Goal: Information Seeking & Learning: Learn about a topic

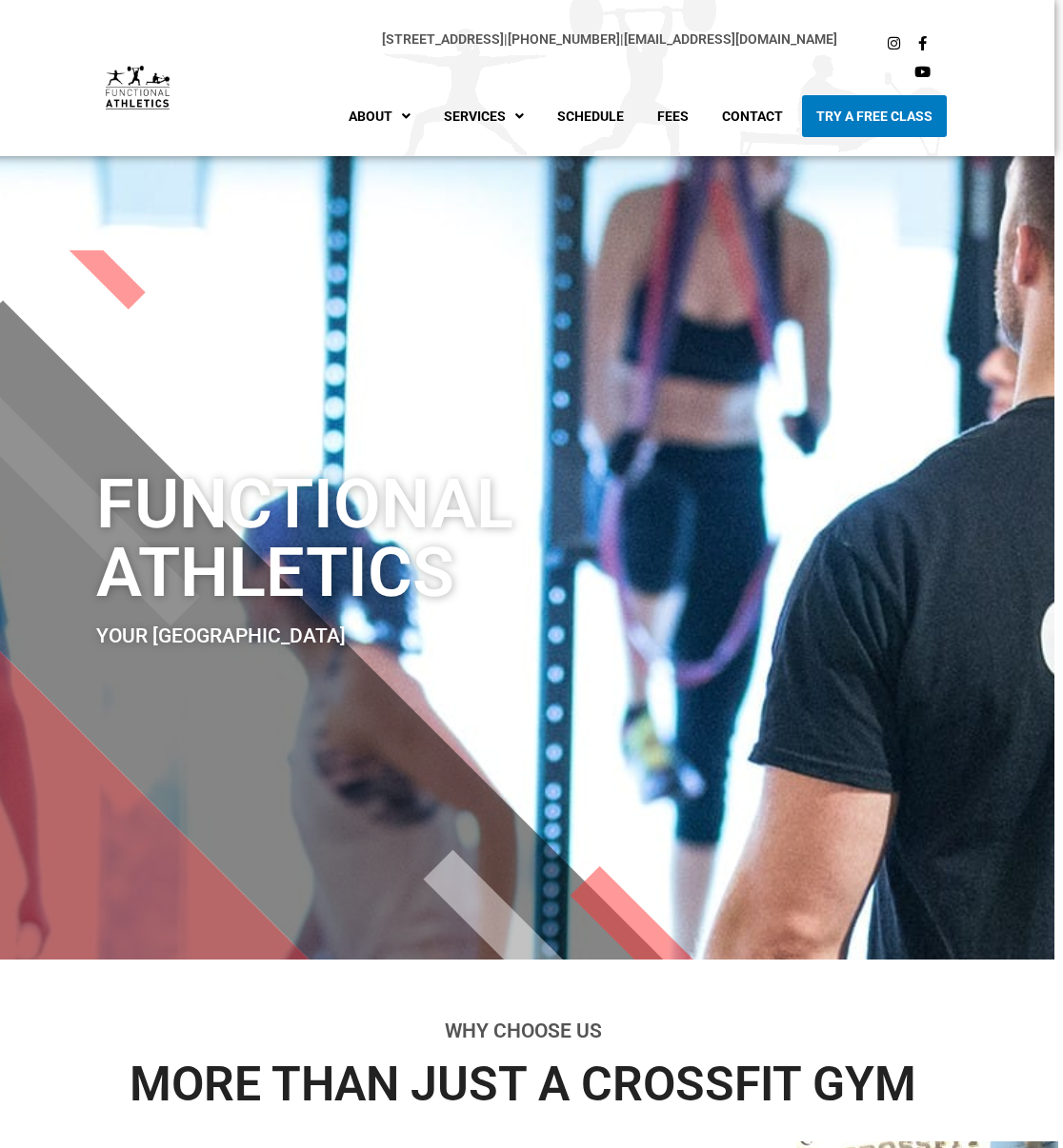
scroll to position [0, 9]
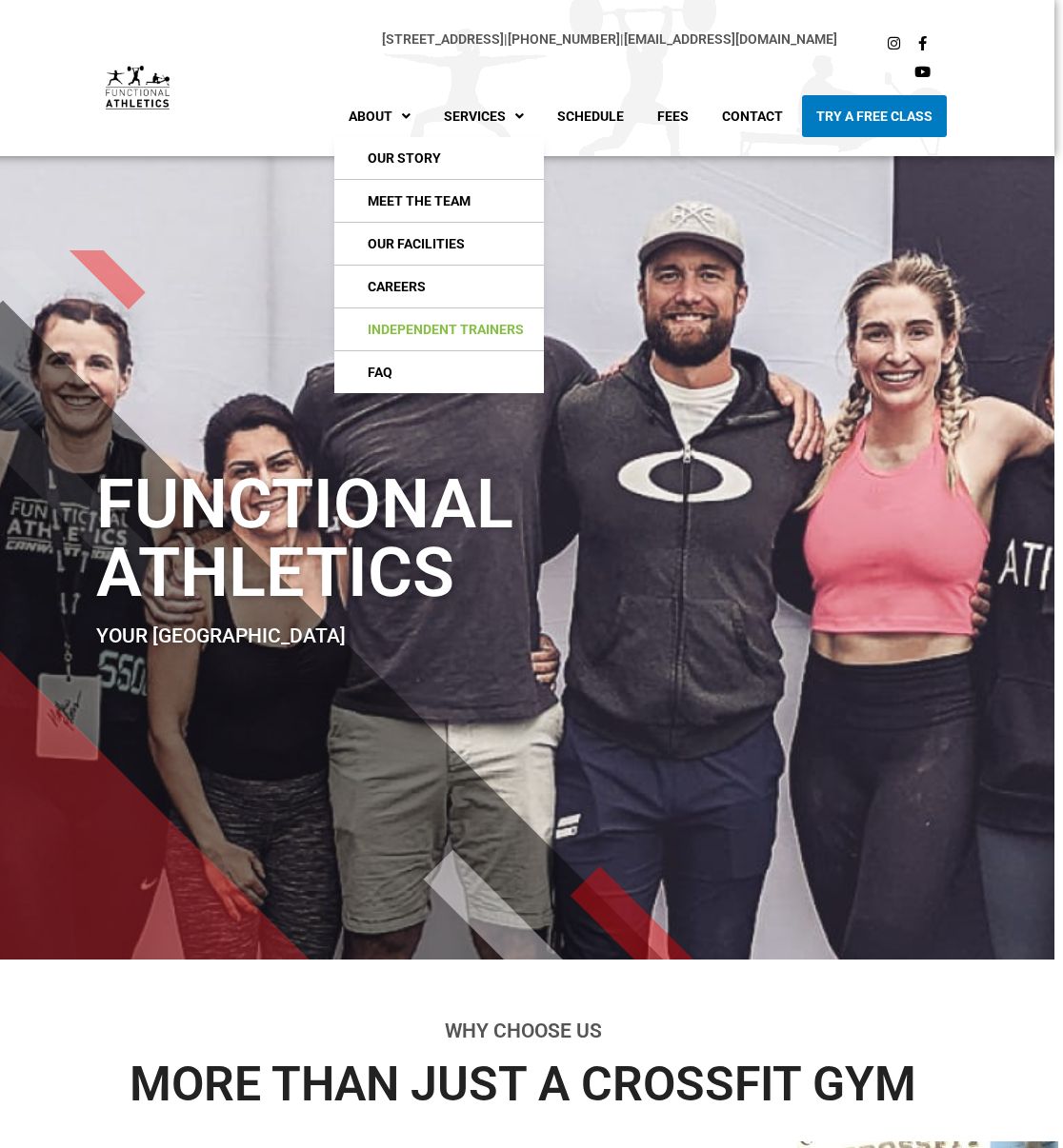
click at [439, 324] on link "Independent Trainers" at bounding box center [439, 329] width 209 height 41
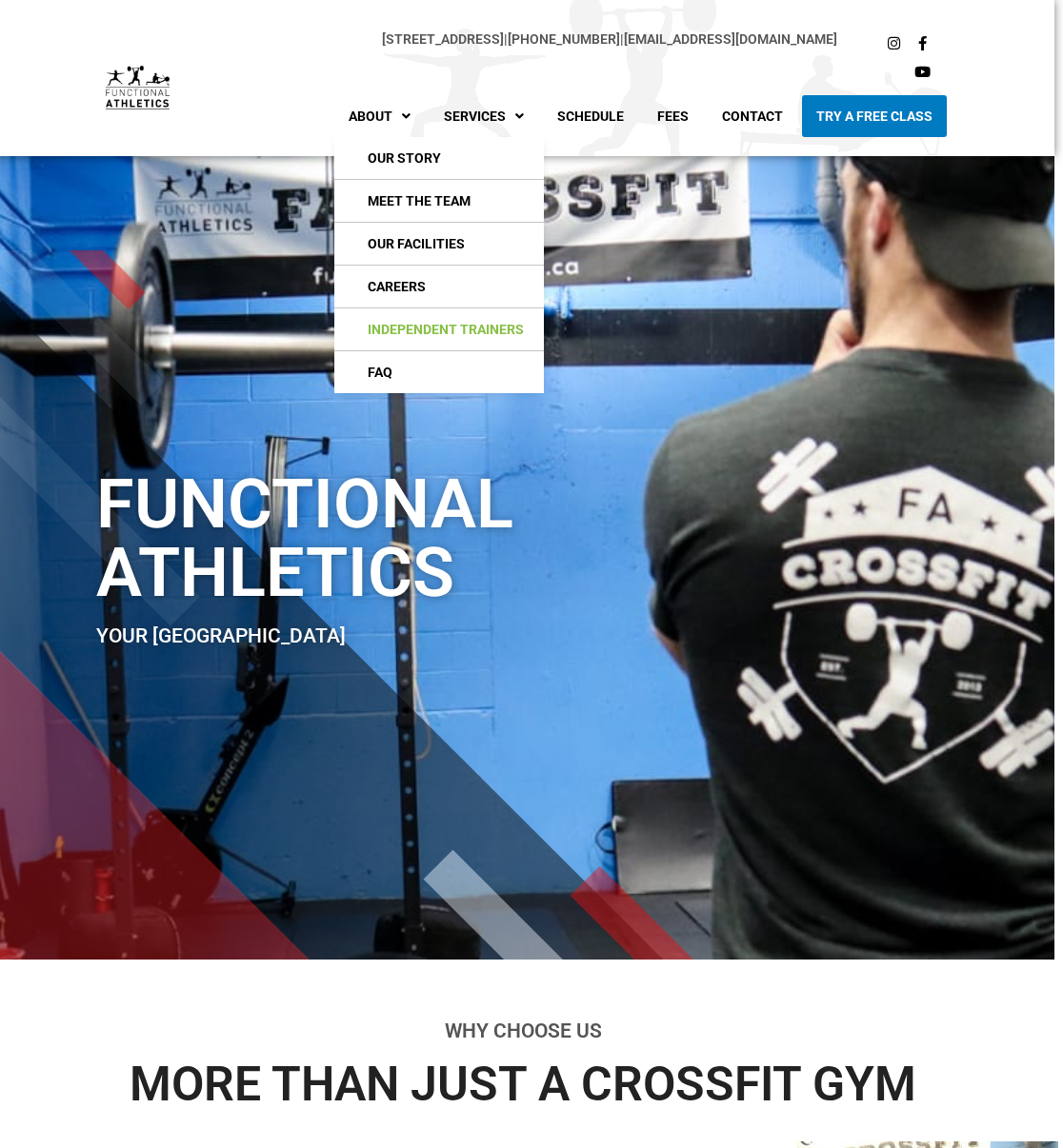
click at [439, 324] on link "Independent Trainers" at bounding box center [439, 329] width 209 height 41
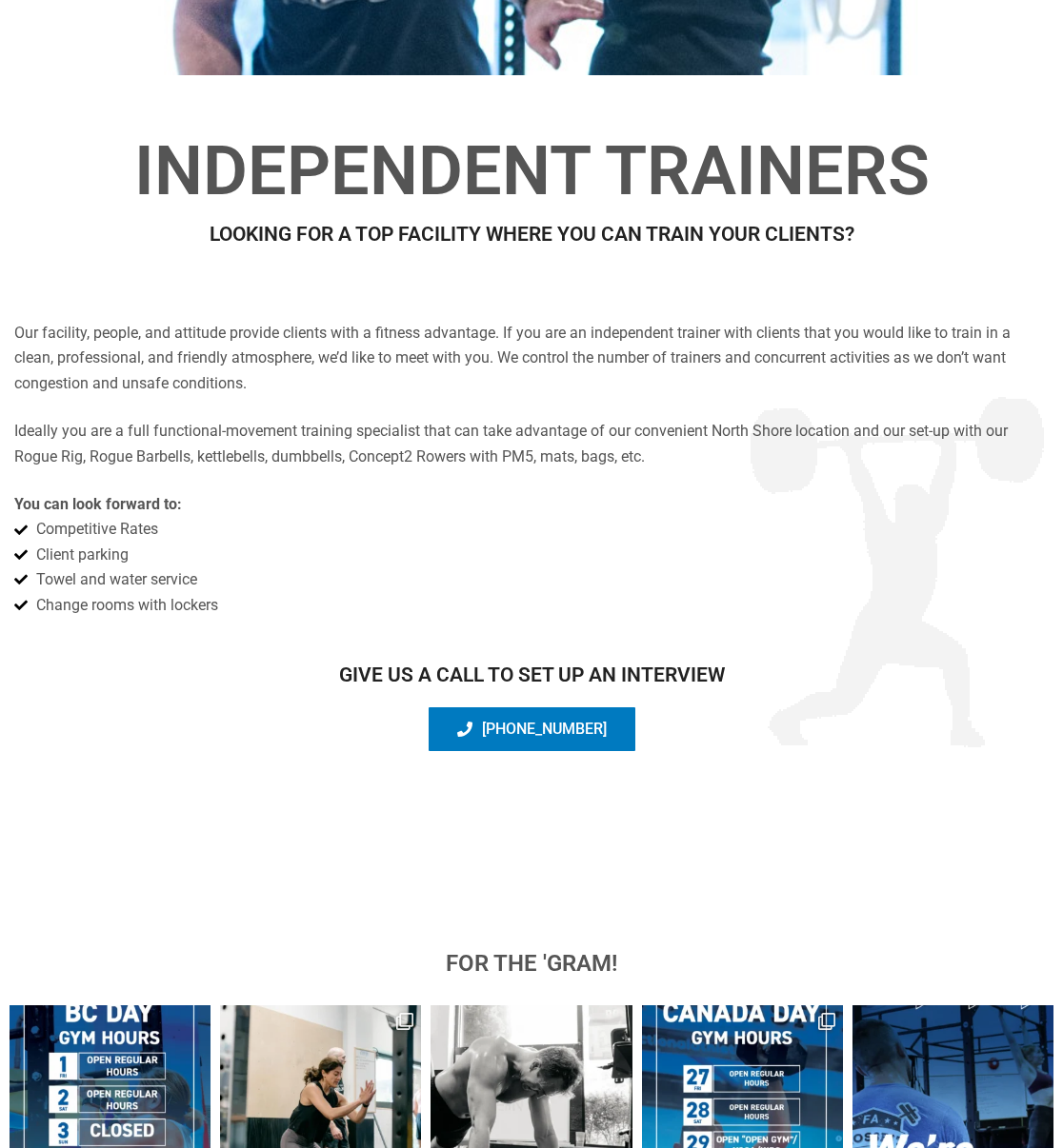
scroll to position [652, 0]
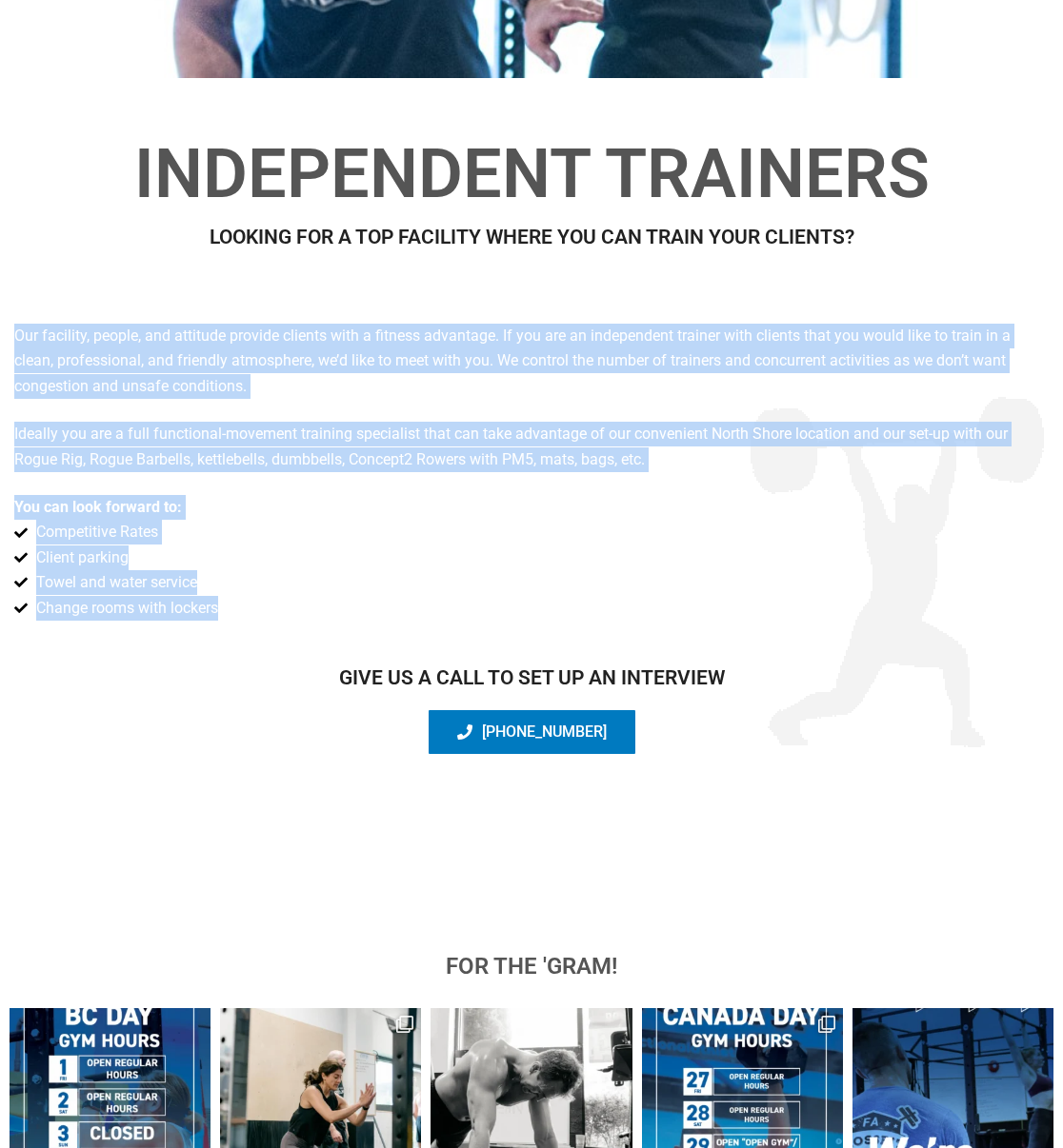
drag, startPoint x: 234, startPoint y: 607, endPoint x: 6, endPoint y: 329, distance: 359.5
click at [6, 329] on div "Our facility, people, and attitude provide clients with a fitness advantage. If…" at bounding box center [532, 554] width 1063 height 490
copy div "Our facility, people, and attitude provide clients with a fitness advantage. If…"
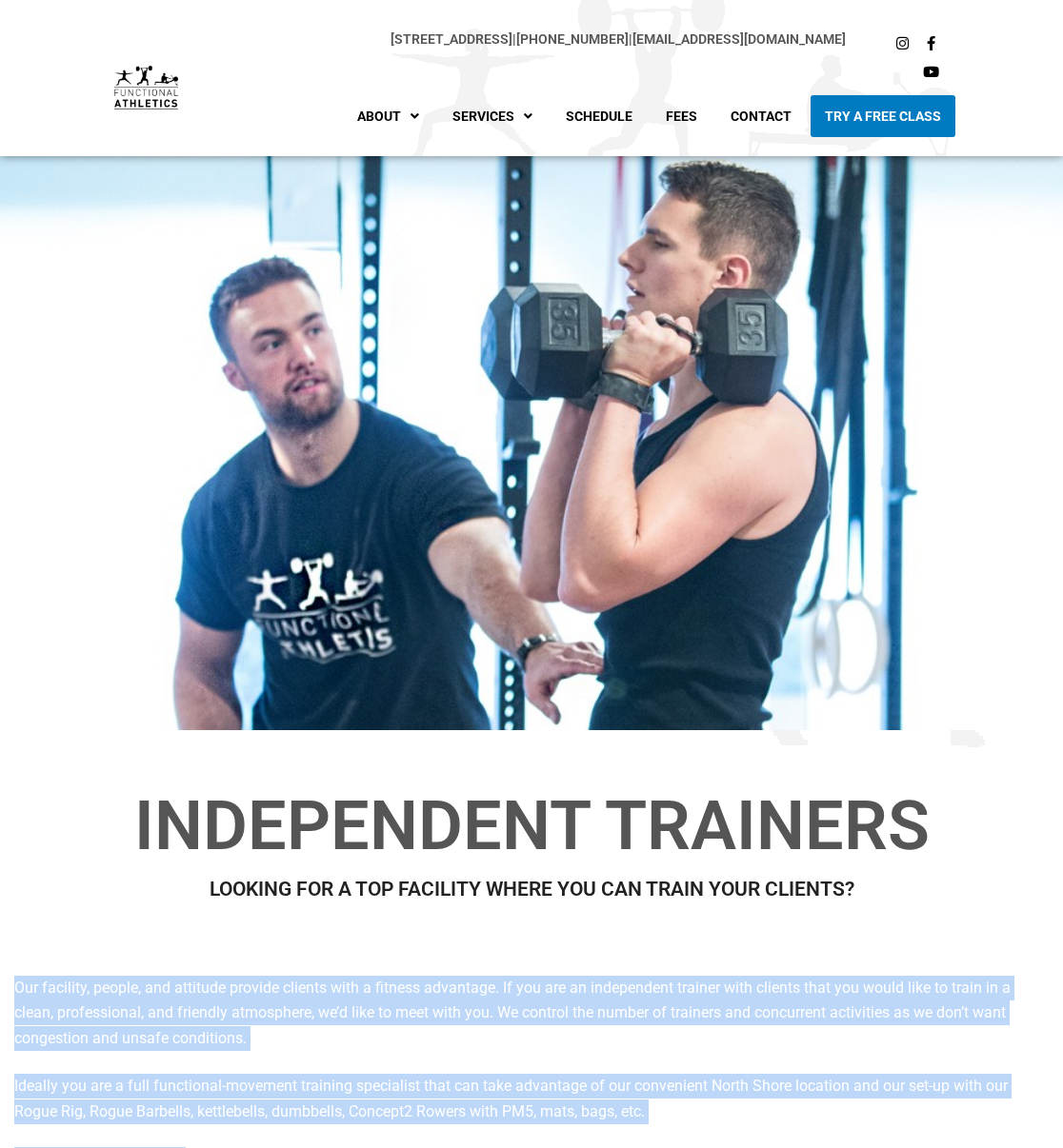
scroll to position [0, 0]
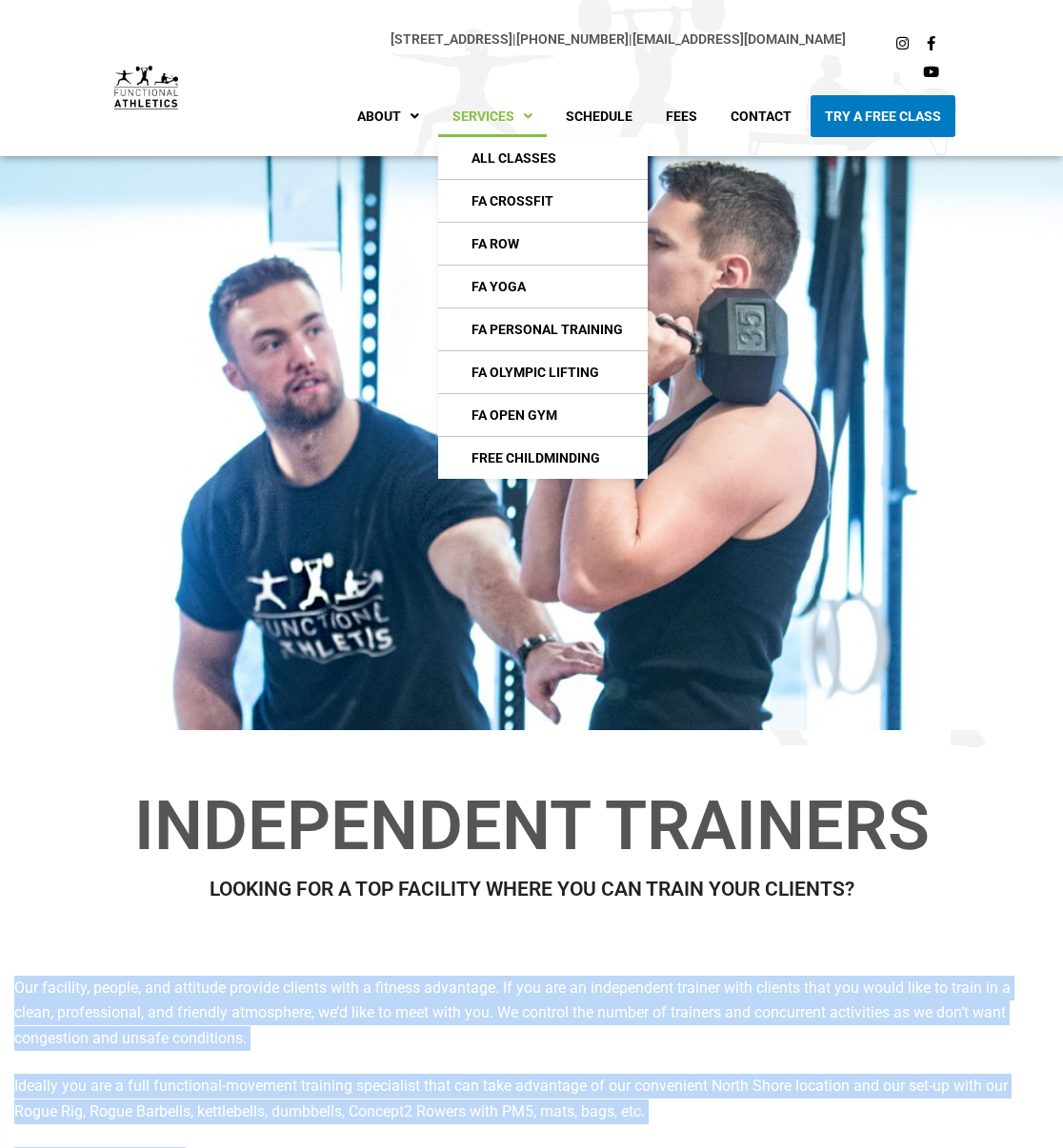
click at [497, 107] on link "Services" at bounding box center [492, 116] width 108 height 41
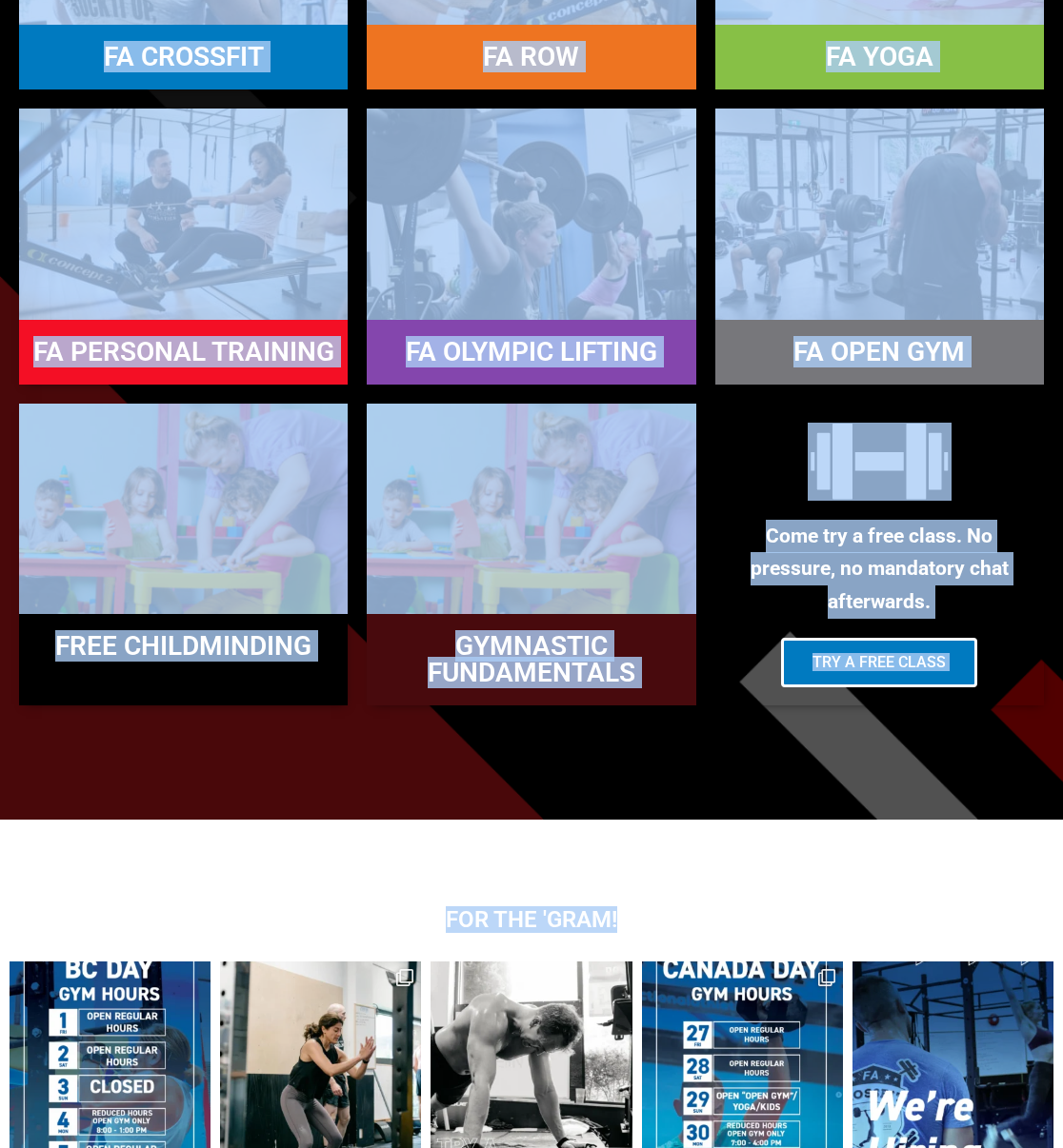
scroll to position [1597, 0]
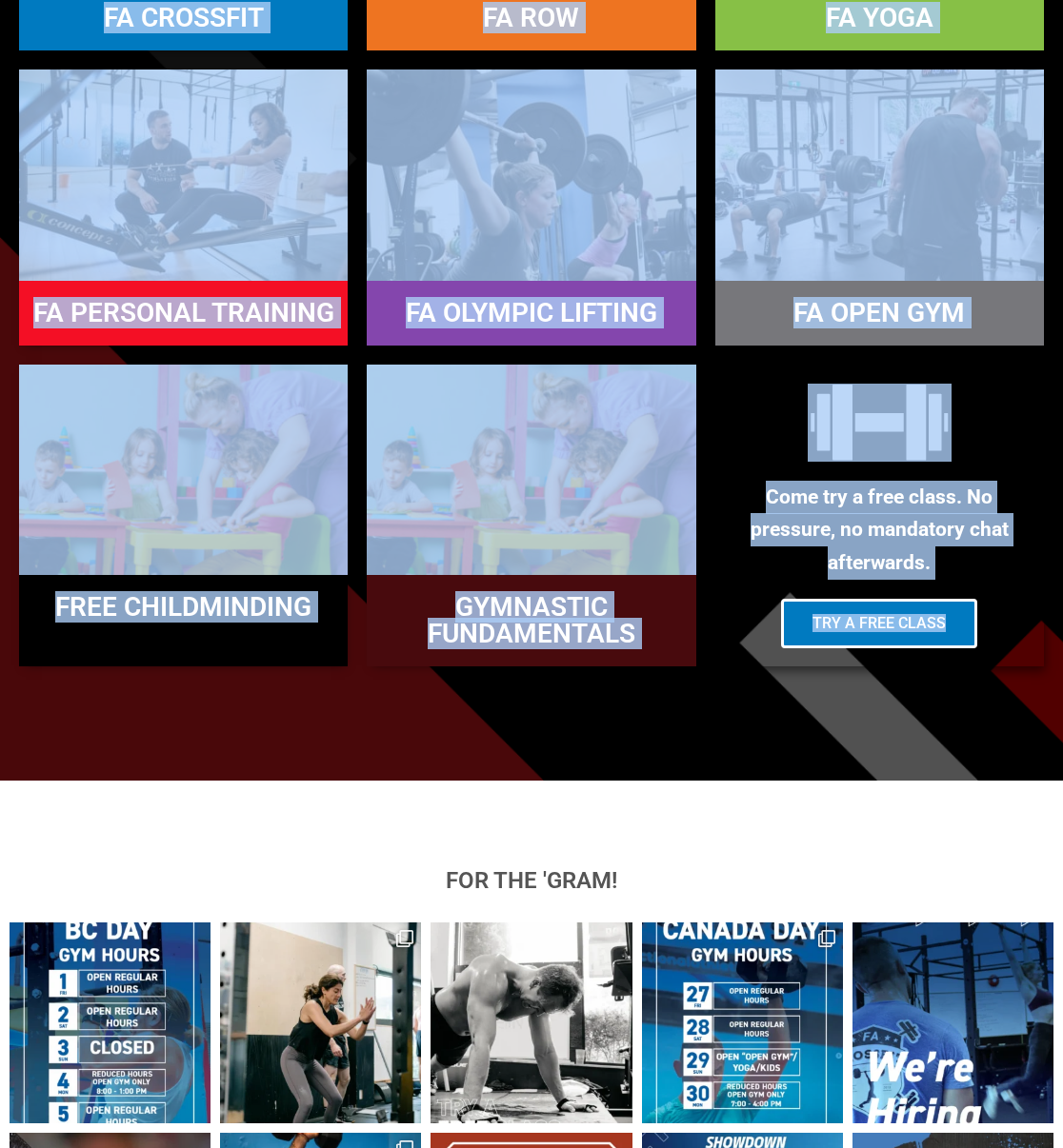
drag, startPoint x: 318, startPoint y: 218, endPoint x: 842, endPoint y: 669, distance: 691.4
copy div "All Classes WE OFFER COACH-LED GROUP CLASSES & PERSONAL TRAINING. All training …"
